Goal: Task Accomplishment & Management: Use online tool/utility

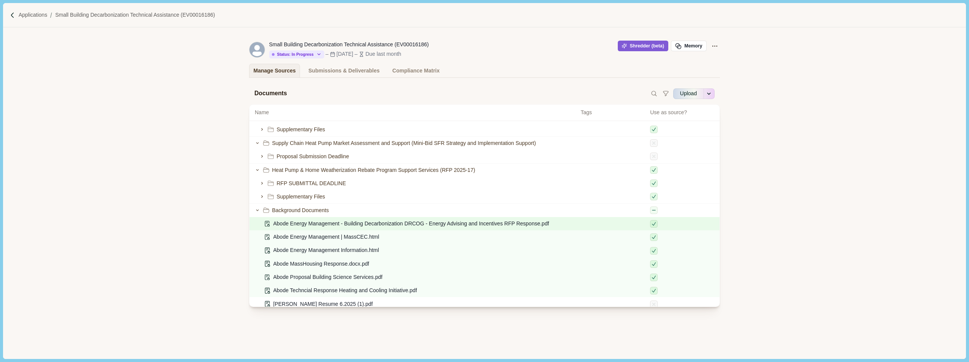
scroll to position [38, 0]
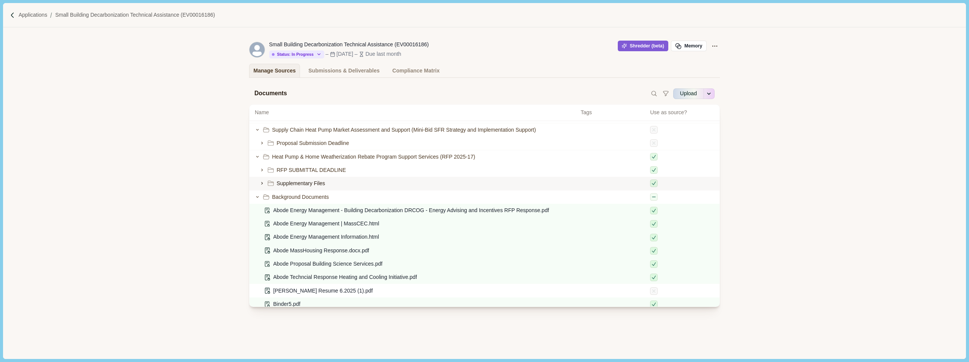
click at [259, 181] on icon at bounding box center [261, 183] width 5 height 5
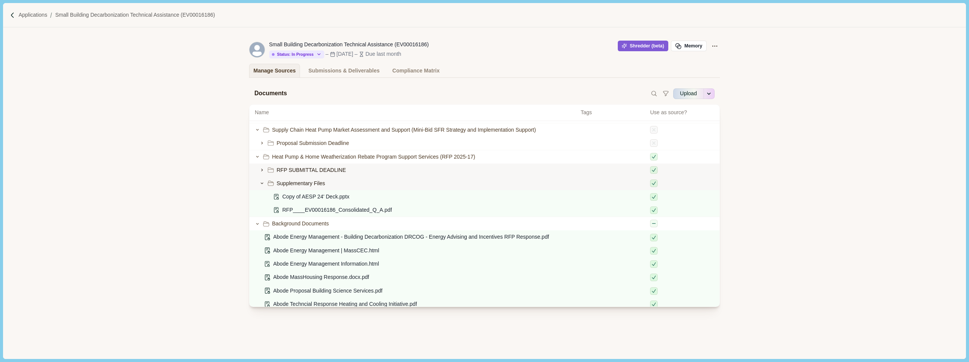
click at [264, 168] on icon at bounding box center [261, 170] width 5 height 5
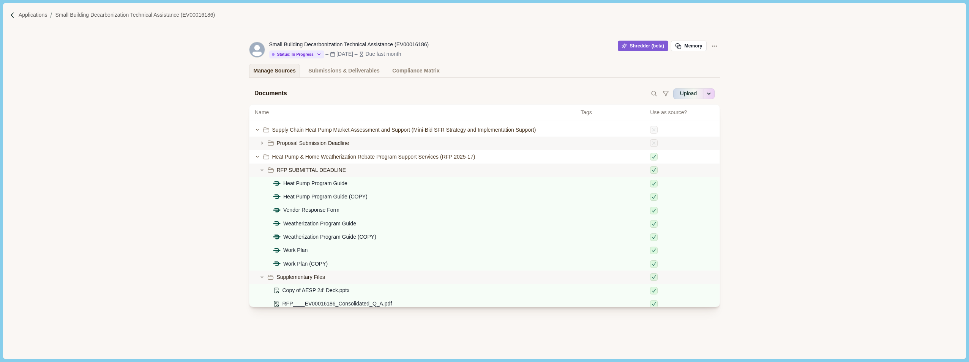
click at [264, 142] on icon at bounding box center [261, 143] width 5 height 5
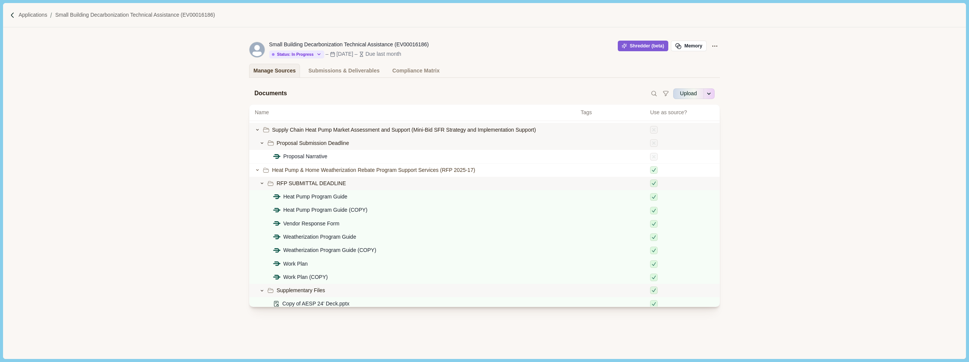
click at [258, 126] on div "Supply Chain Heat Pump Market Assessment and Support (Mini-Bid SFR Strategy and…" at bounding box center [415, 130] width 321 height 8
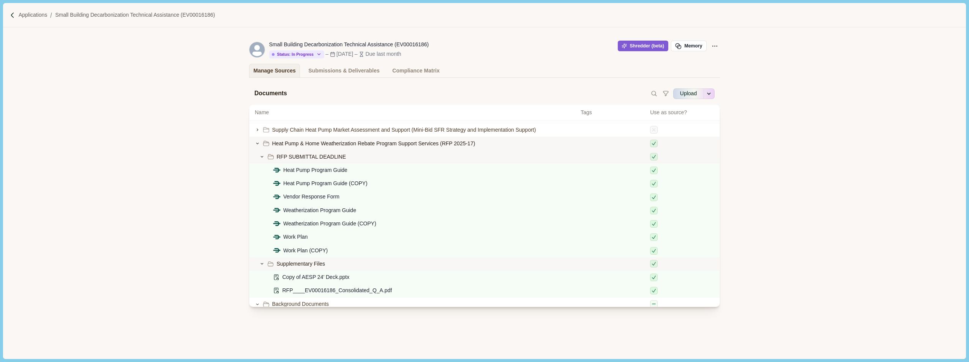
click at [379, 142] on span "Heat Pump & Home Weatherization Rebate Program Support Services (RFP 2025-17)" at bounding box center [373, 144] width 203 height 8
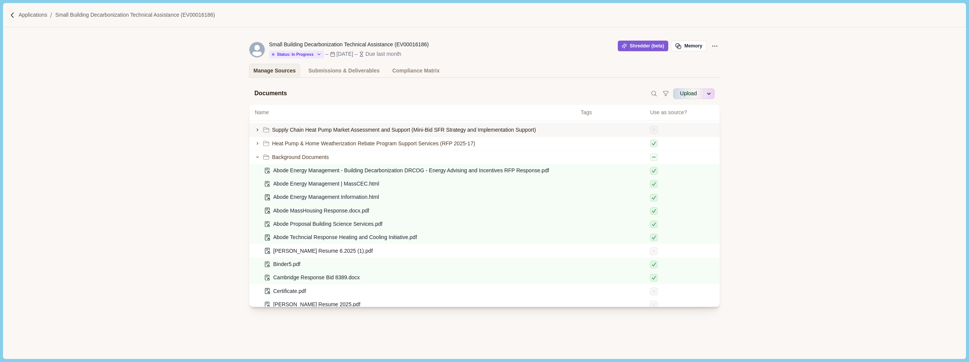
click at [256, 127] on div at bounding box center [262, 129] width 15 height 7
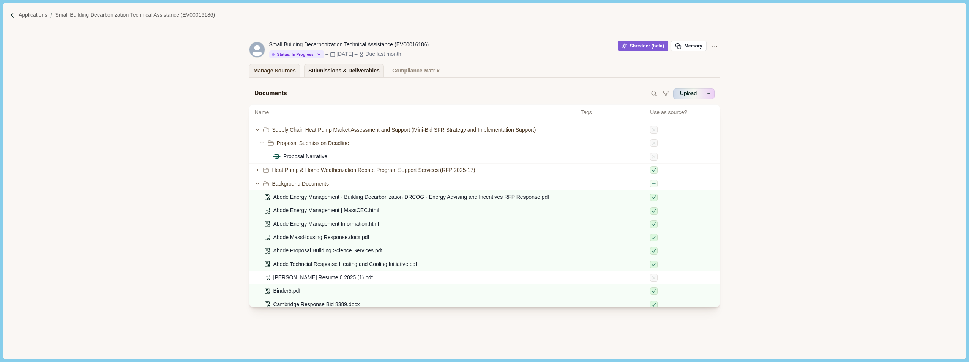
click at [359, 71] on div "Submissions & Deliverables" at bounding box center [343, 70] width 71 height 13
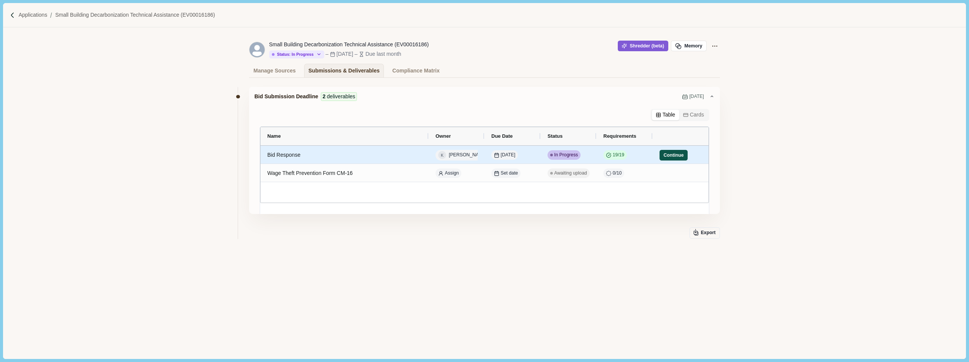
click at [682, 156] on button "Continue" at bounding box center [674, 155] width 28 height 11
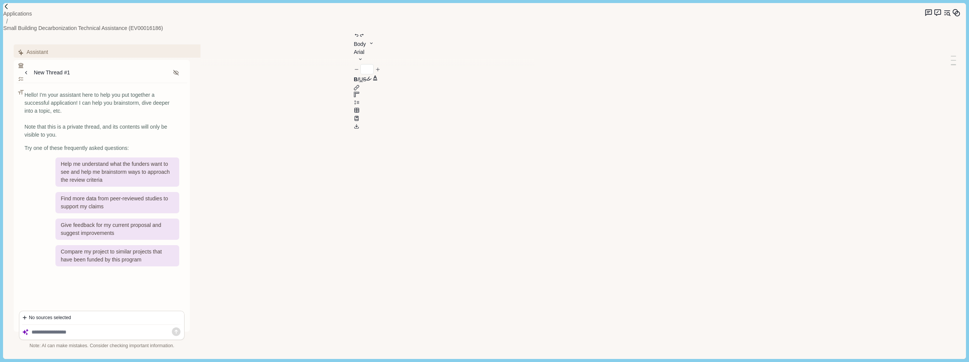
type input "**"
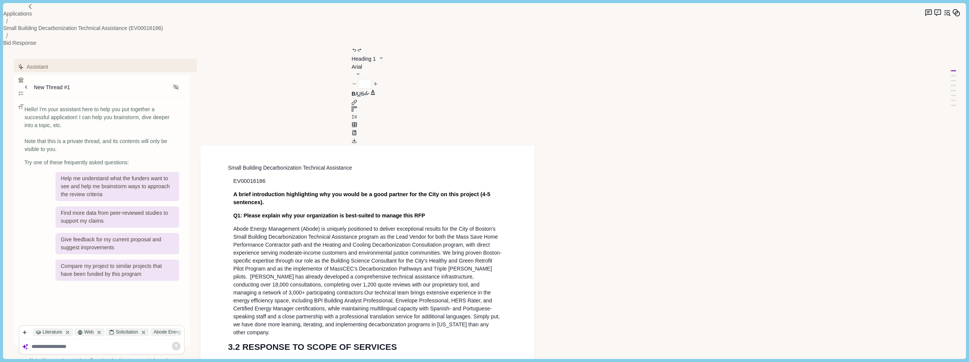
click at [27, 10] on img at bounding box center [30, 6] width 6 height 6
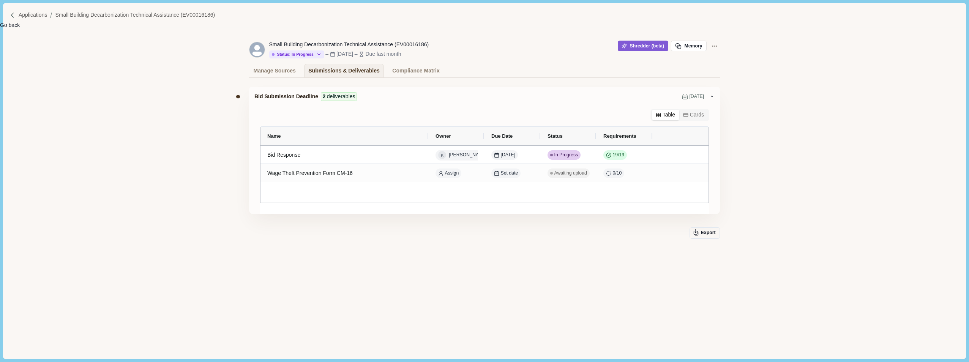
click at [15, 16] on img at bounding box center [12, 15] width 6 height 6
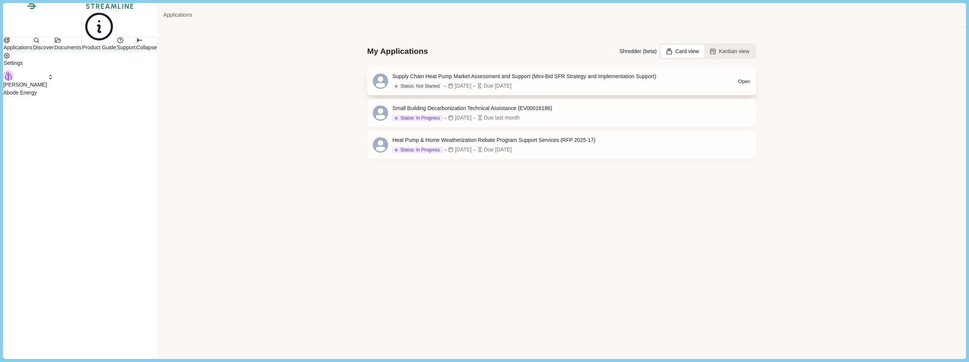
click at [738, 82] on button "Open" at bounding box center [744, 81] width 13 height 8
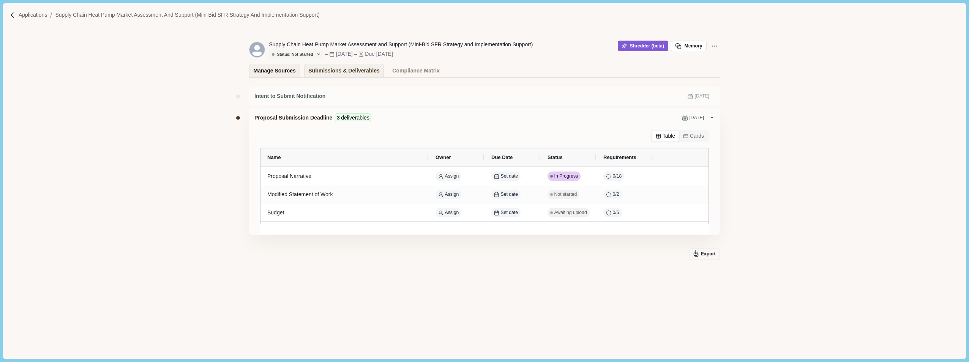
click at [278, 70] on div "Manage Sources" at bounding box center [275, 70] width 42 height 13
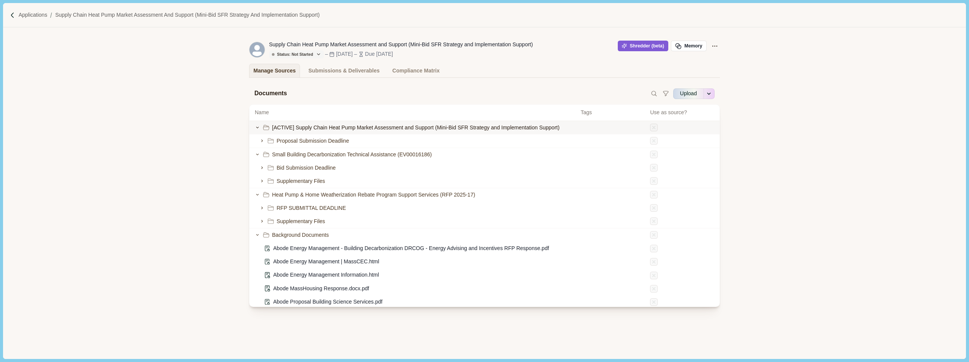
click at [410, 126] on span "[ACTIVE] Supply Chain Heat Pump Market Assessment and Support (Mini-Bid SFR Str…" at bounding box center [416, 128] width 288 height 8
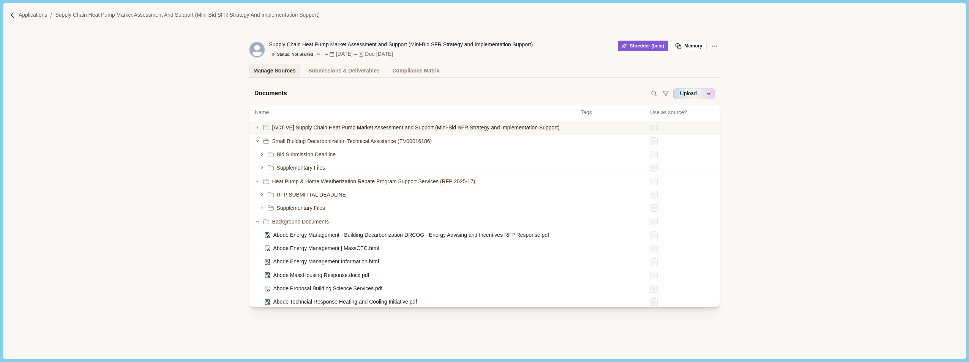
click at [410, 126] on span "[ACTIVE] Supply Chain Heat Pump Market Assessment and Support (Mini-Bid SFR Str…" at bounding box center [416, 128] width 288 height 8
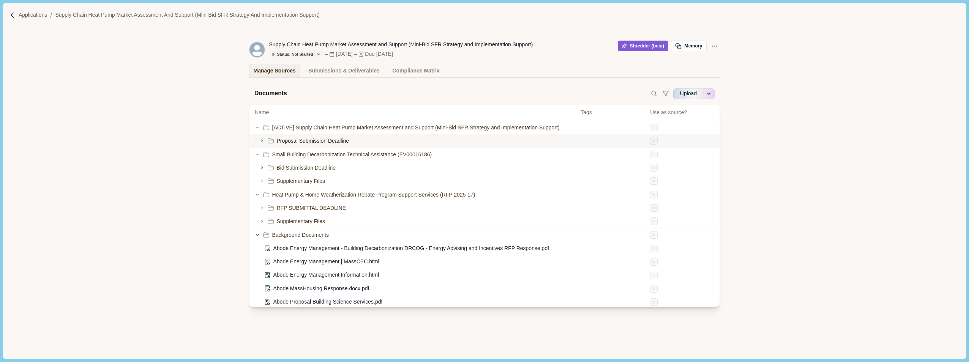
click at [343, 141] on span "Proposal Submission Deadline" at bounding box center [313, 141] width 73 height 8
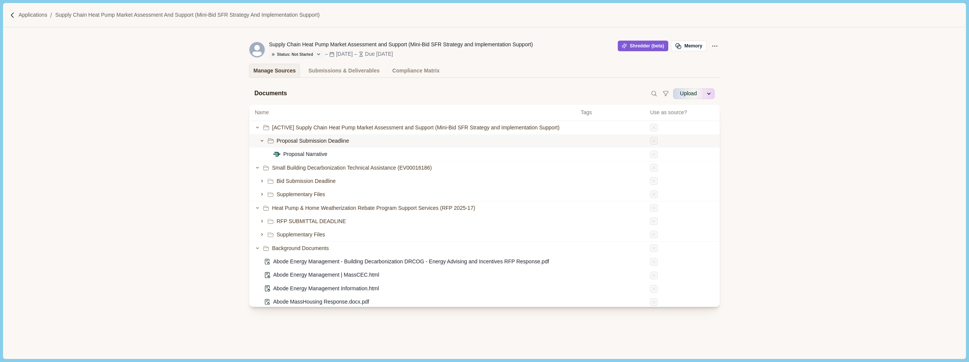
click at [261, 142] on icon at bounding box center [261, 140] width 5 height 5
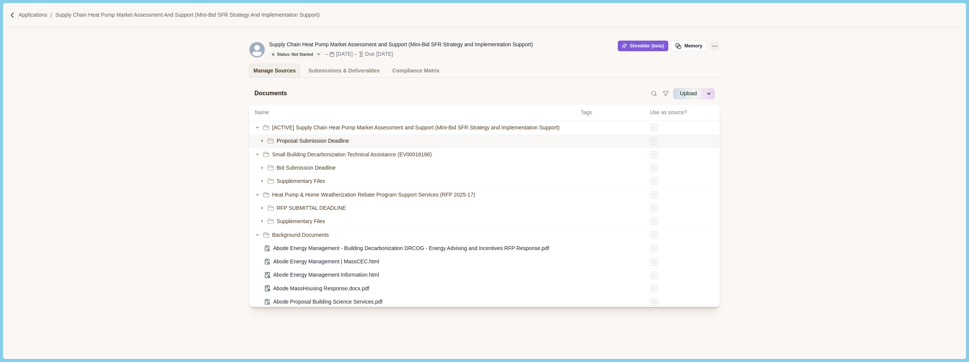
click at [715, 47] on icon "Application Actions" at bounding box center [715, 46] width 8 height 8
click at [644, 46] on button "Shredder (beta)" at bounding box center [643, 46] width 51 height 11
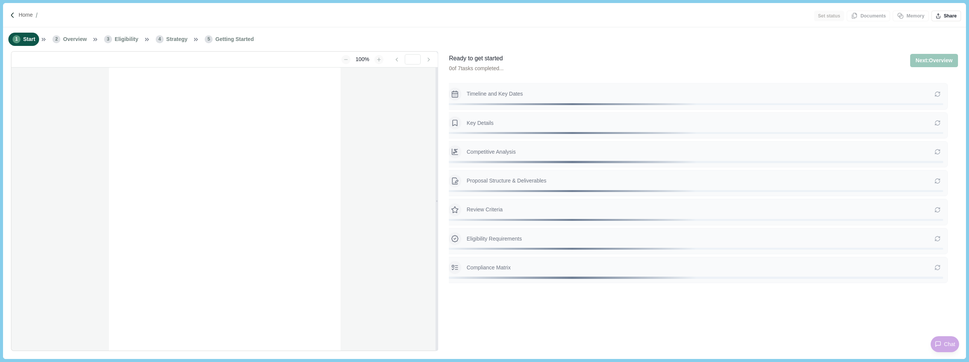
type input "**********"
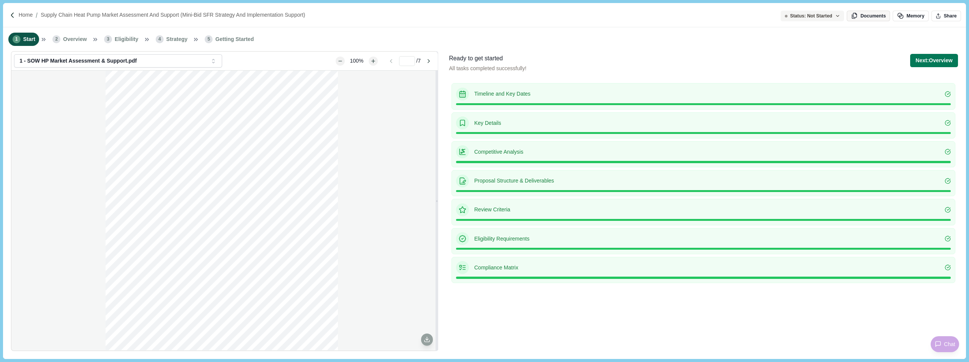
click at [876, 16] on button "Documents" at bounding box center [868, 16] width 43 height 11
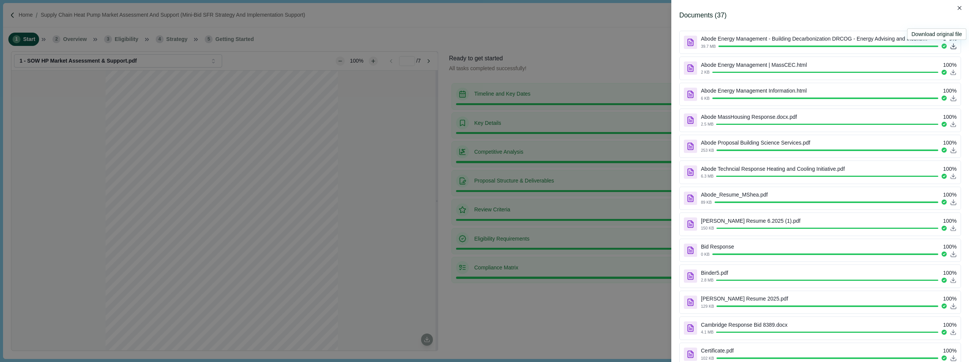
click at [950, 47] on icon at bounding box center [953, 46] width 7 height 7
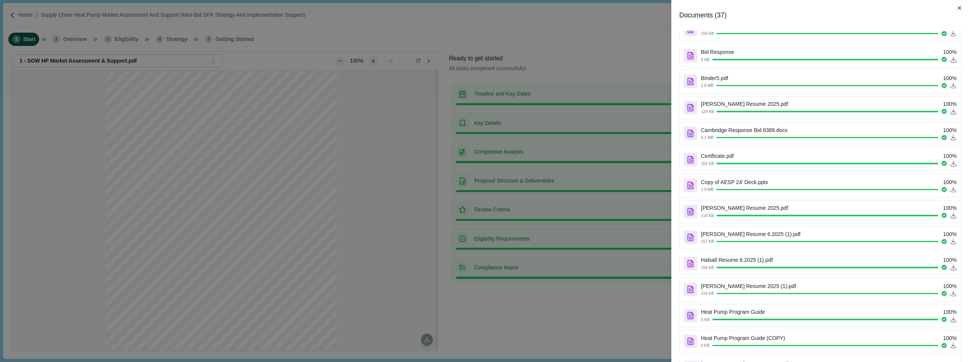
scroll to position [266, 0]
